Goal: Check status: Check status

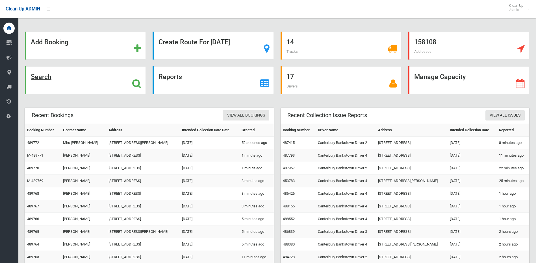
click at [32, 84] on div "Search" at bounding box center [85, 80] width 121 height 28
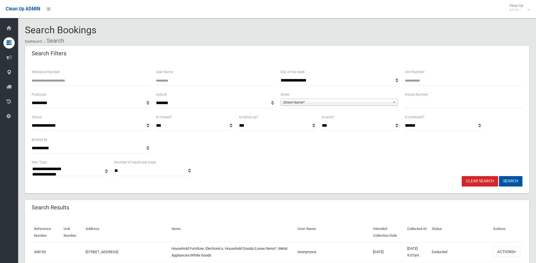
select select
click at [62, 74] on div "Reference Number" at bounding box center [90, 77] width 117 height 17
click at [62, 78] on input "Reference Number" at bounding box center [90, 80] width 117 height 10
click at [78, 84] on input "Reference Number" at bounding box center [90, 80] width 117 height 10
click at [82, 77] on input "Reference Number" at bounding box center [90, 80] width 117 height 10
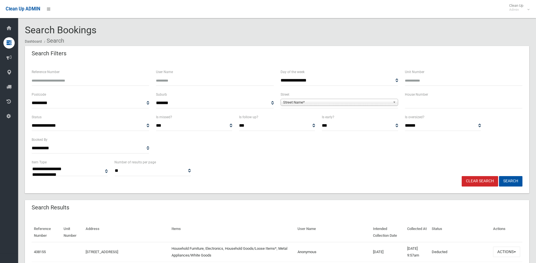
click at [67, 81] on input "Reference Number" at bounding box center [90, 80] width 117 height 10
type input "******"
click at [499, 176] on button "Search" at bounding box center [510, 181] width 23 height 10
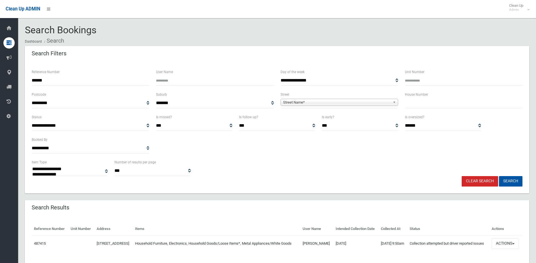
select select
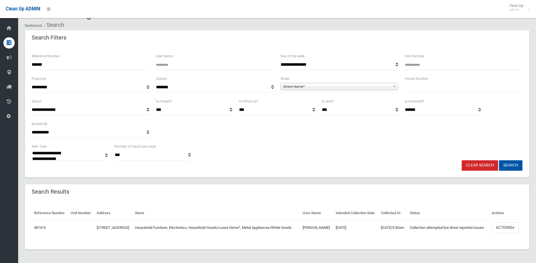
scroll to position [26, 0]
click at [43, 224] on td "487415" at bounding box center [50, 228] width 37 height 16
click at [43, 226] on link "487415" at bounding box center [40, 228] width 12 height 4
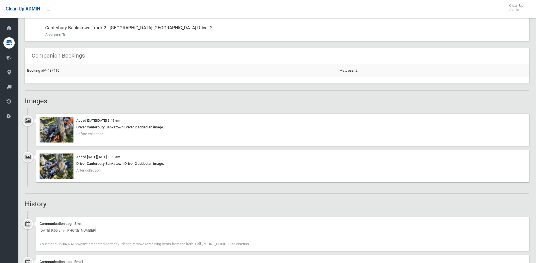
scroll to position [339, 0]
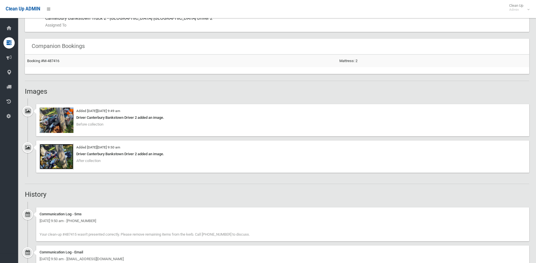
click at [47, 156] on img at bounding box center [57, 156] width 34 height 25
click at [42, 118] on img at bounding box center [57, 120] width 34 height 25
click at [60, 122] on img at bounding box center [57, 120] width 34 height 25
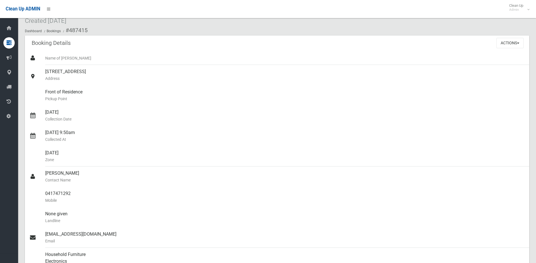
scroll to position [0, 0]
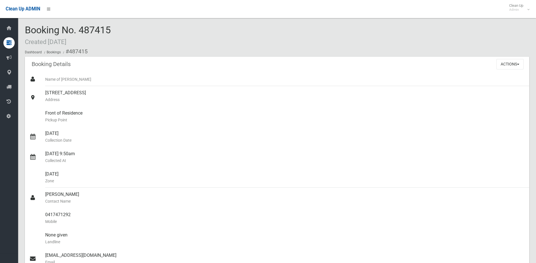
drag, startPoint x: 121, startPoint y: 30, endPoint x: 78, endPoint y: 31, distance: 42.4
click at [78, 31] on div "Booking No. 487415 Created 22/09/2025 Dashboard Bookings #487415" at bounding box center [277, 41] width 504 height 32
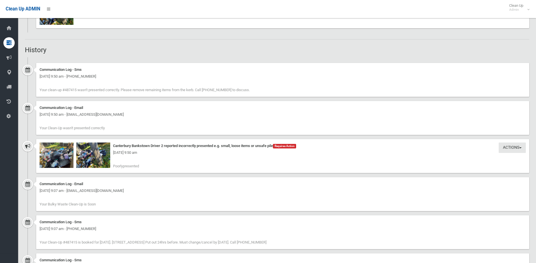
scroll to position [536, 0]
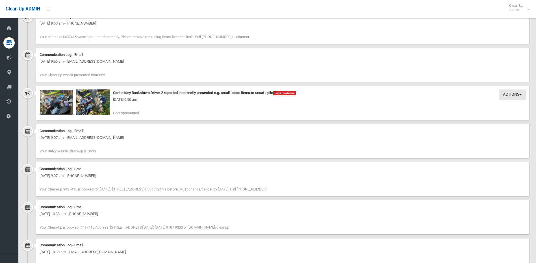
click at [57, 112] on img at bounding box center [57, 102] width 34 height 25
click at [84, 108] on img at bounding box center [93, 102] width 34 height 25
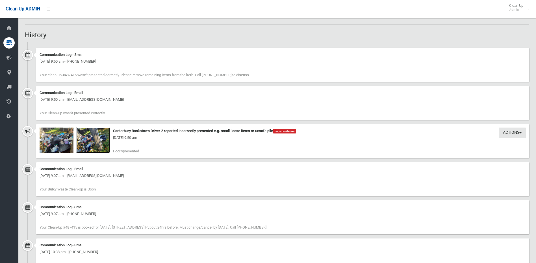
scroll to position [508, 0]
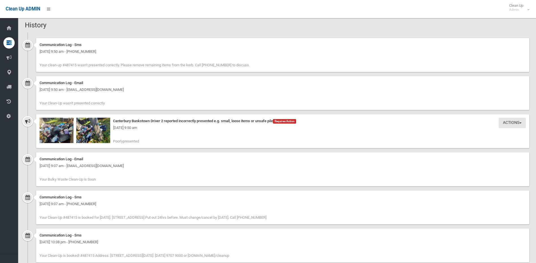
click at [99, 128] on div "Thursday 2nd October 2025 - 9:50 am" at bounding box center [283, 128] width 486 height 7
click at [92, 136] on img at bounding box center [93, 130] width 34 height 25
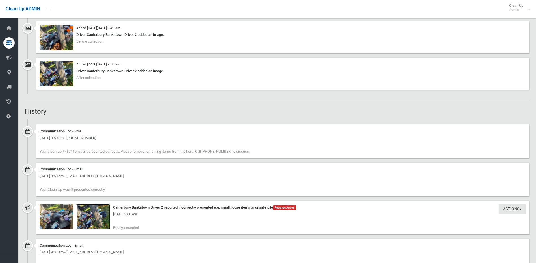
scroll to position [391, 0]
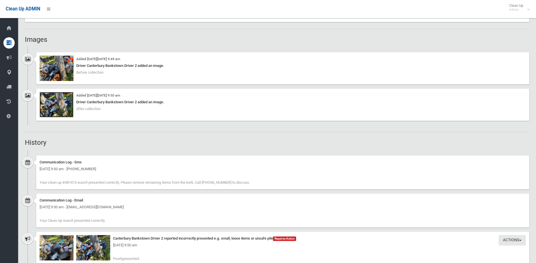
click at [60, 107] on img at bounding box center [57, 104] width 34 height 25
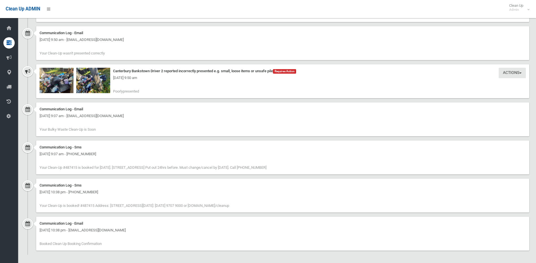
scroll to position [560, 0]
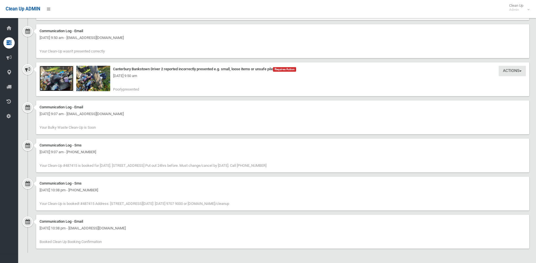
click at [49, 84] on img at bounding box center [57, 78] width 34 height 25
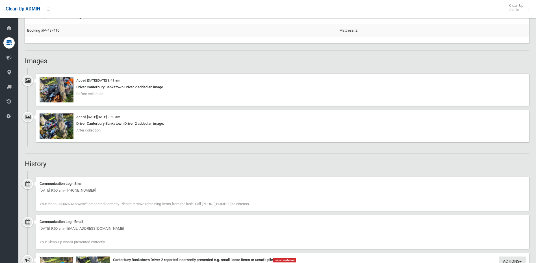
scroll to position [334, 0]
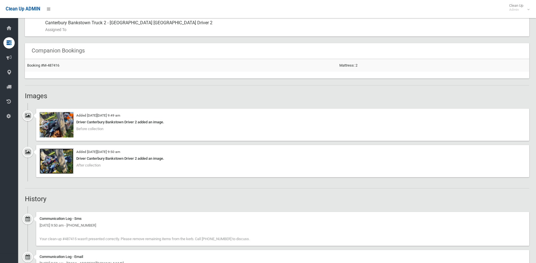
click at [67, 166] on img at bounding box center [57, 161] width 34 height 25
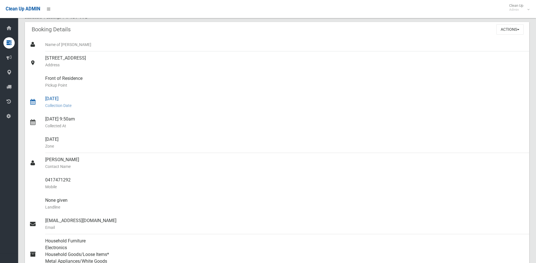
scroll to position [0, 0]
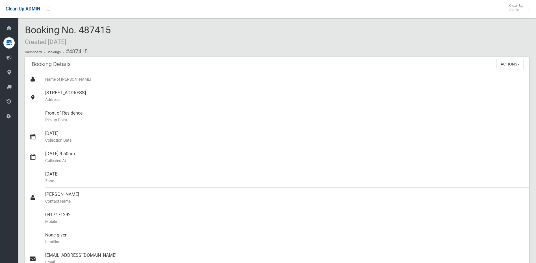
drag, startPoint x: 109, startPoint y: 29, endPoint x: 24, endPoint y: 23, distance: 85.5
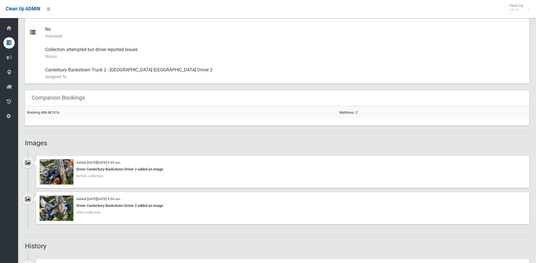
scroll to position [367, 0]
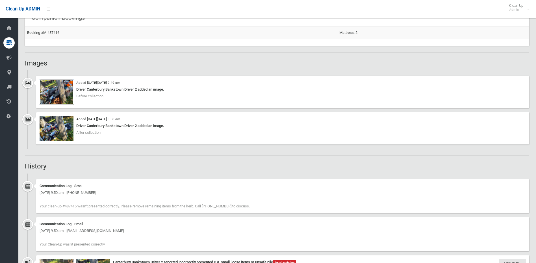
click at [56, 92] on img at bounding box center [57, 91] width 34 height 25
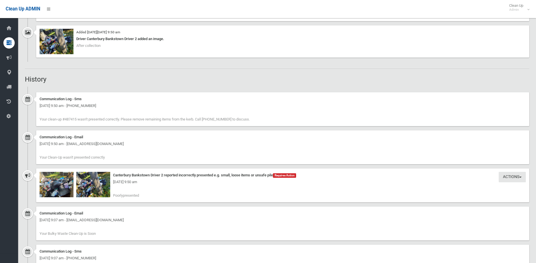
scroll to position [560, 0]
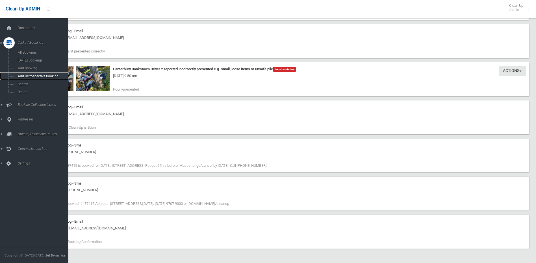
click at [53, 77] on span "Add Retrospective Booking" at bounding box center [41, 76] width 51 height 4
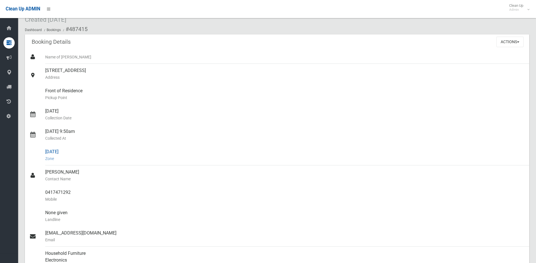
scroll to position [0, 0]
